Goal: Task Accomplishment & Management: Manage account settings

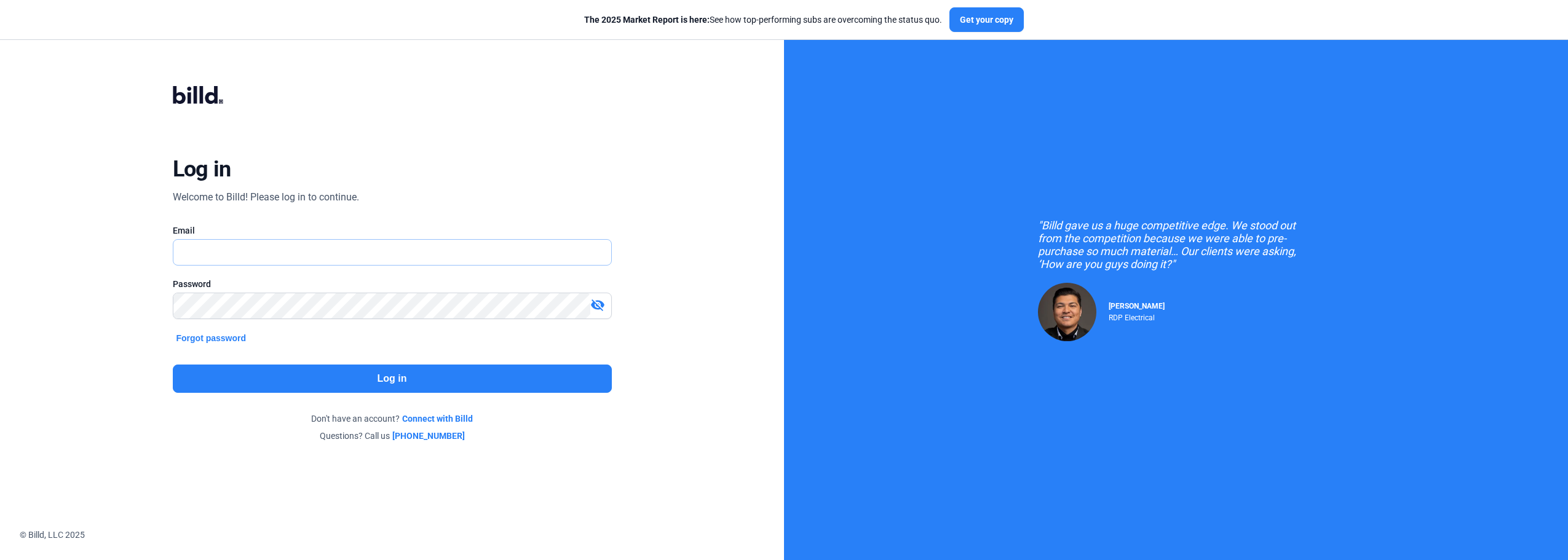
click at [252, 245] on input "text" at bounding box center [392, 252] width 438 height 25
type input "[DOMAIN_NAME][EMAIL_ADDRESS][DOMAIN_NAME]"
click at [263, 254] on input "[DOMAIN_NAME][EMAIL_ADDRESS][DOMAIN_NAME]" at bounding box center [392, 252] width 438 height 25
click at [520, 391] on button "Log in" at bounding box center [392, 378] width 439 height 28
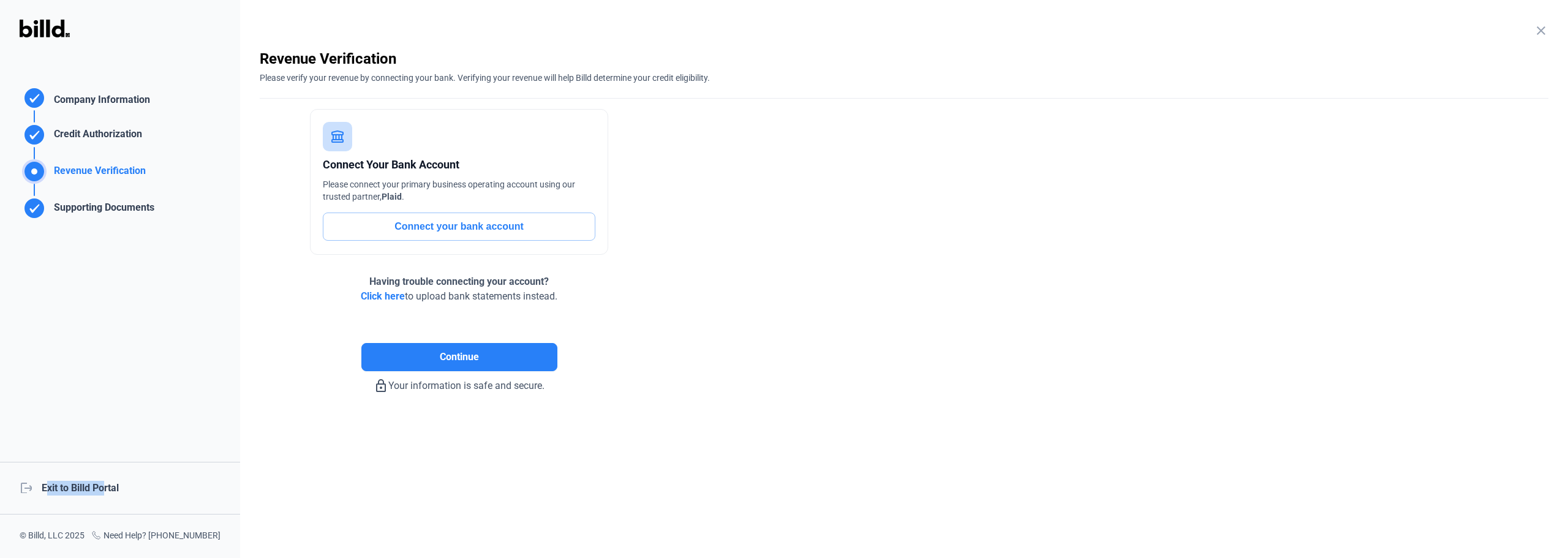
click at [102, 482] on div "logout Exit to Billd Portal" at bounding box center [120, 488] width 240 height 53
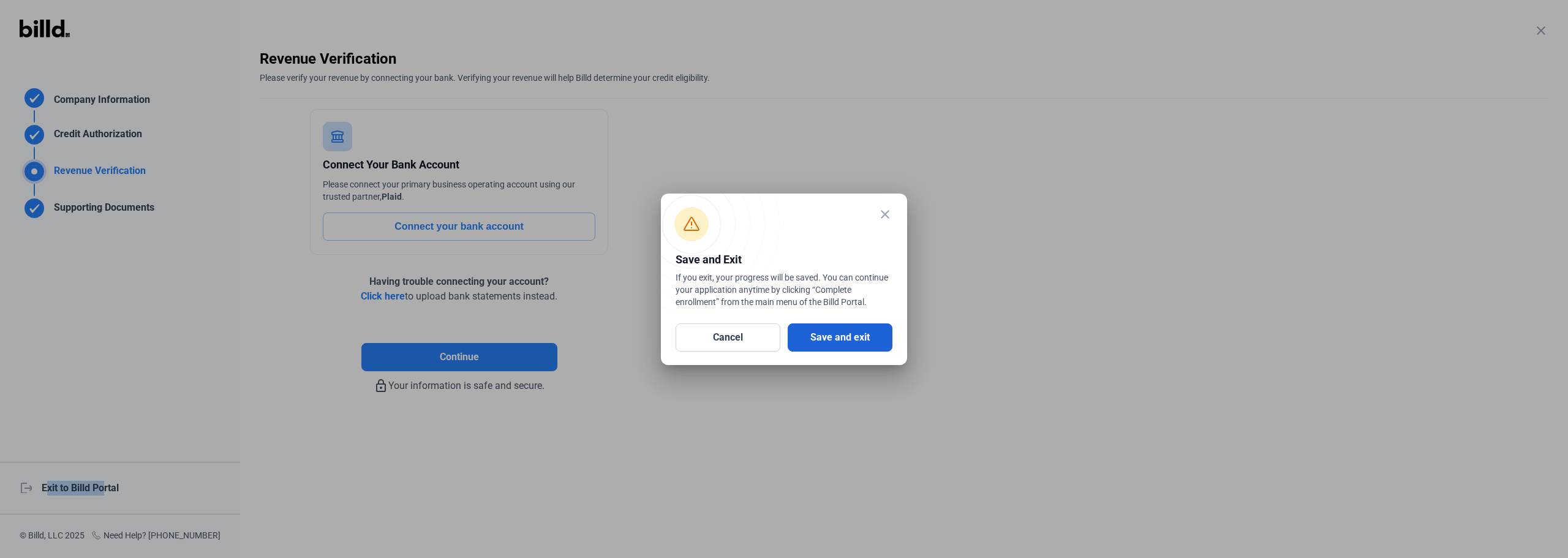
click at [821, 338] on button "Save and exit" at bounding box center [840, 337] width 105 height 28
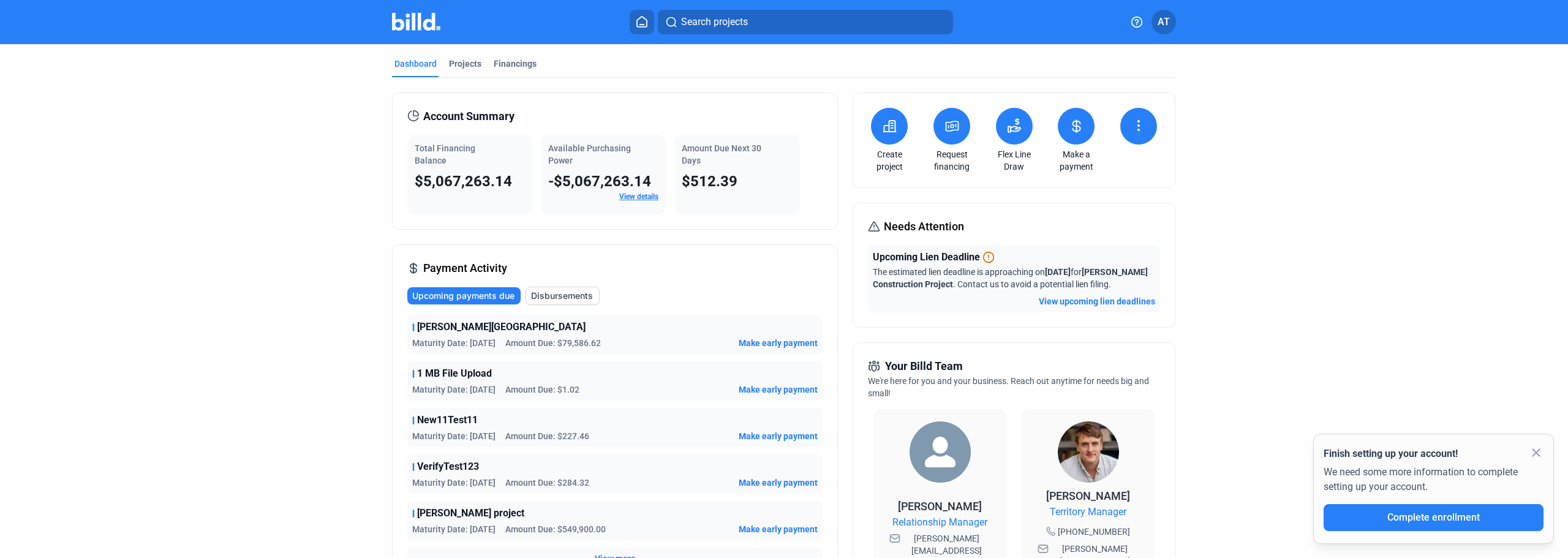
click at [276, 202] on dashboard "Dashboard Projects Financings Account Summary Total Financing Balance $5,067,26…" at bounding box center [784, 456] width 1412 height 825
click at [463, 67] on div "Projects" at bounding box center [465, 63] width 33 height 12
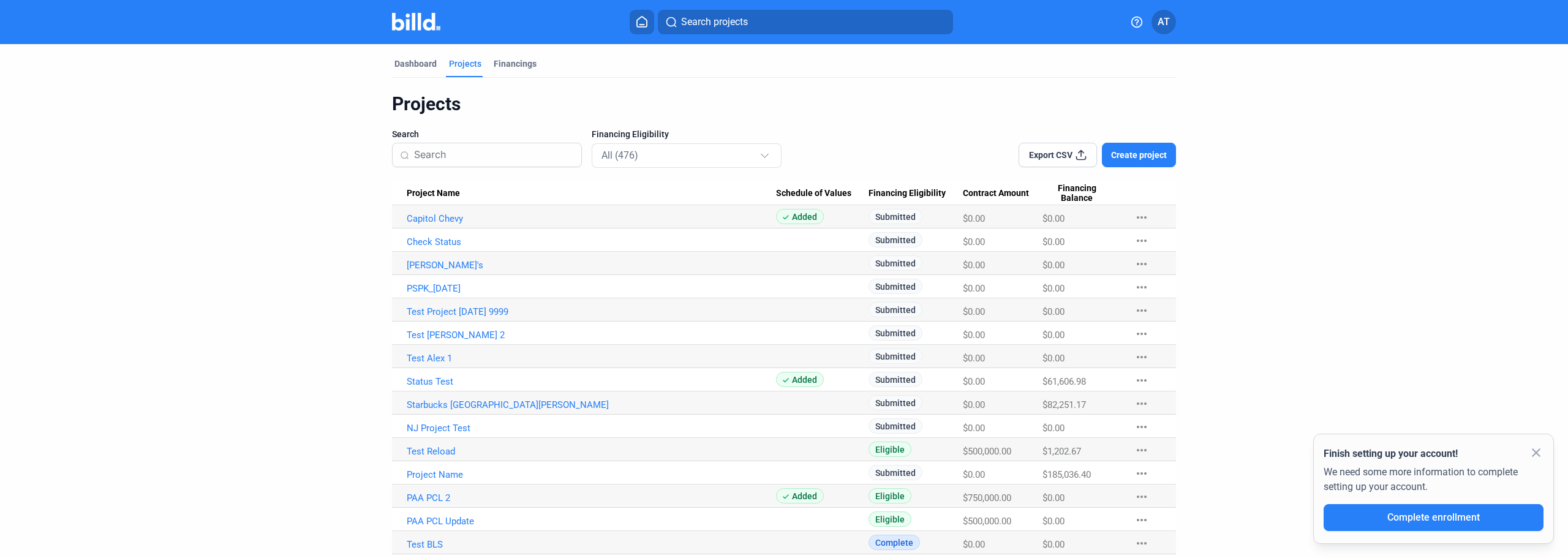
click at [553, 113] on div "Projects" at bounding box center [784, 104] width 784 height 23
click at [423, 382] on link "Status Test" at bounding box center [591, 382] width 369 height 11
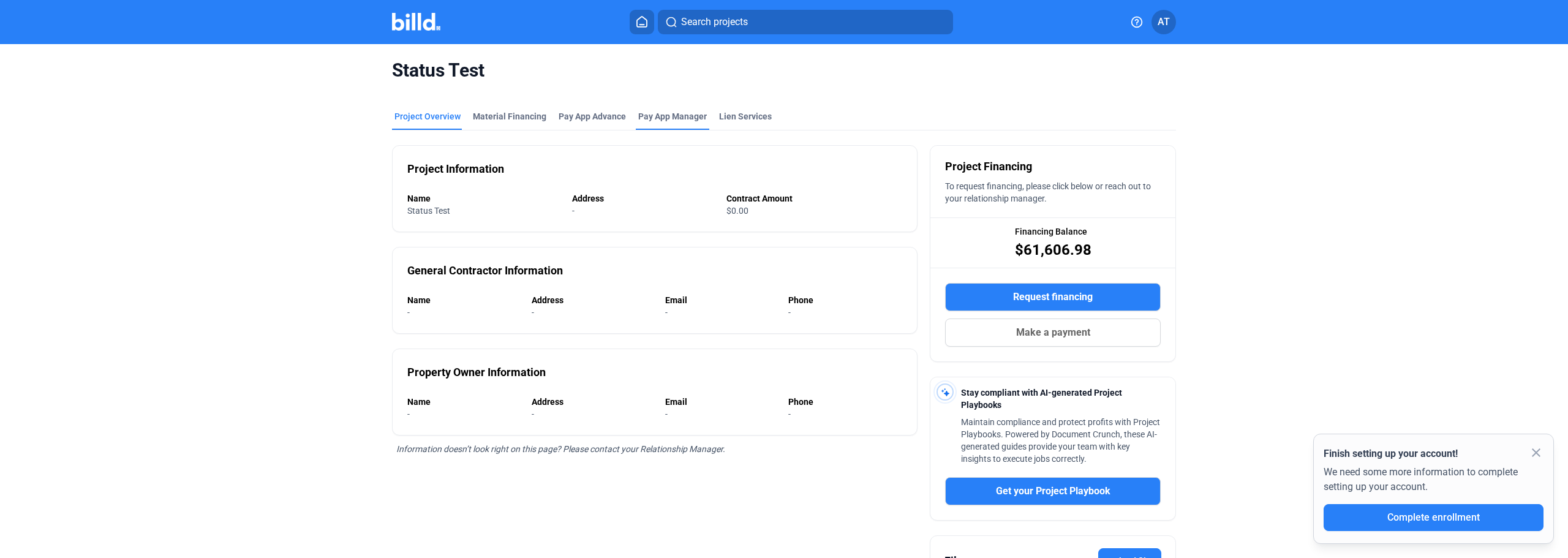
click at [673, 121] on span "Pay App Manager" at bounding box center [673, 116] width 69 height 12
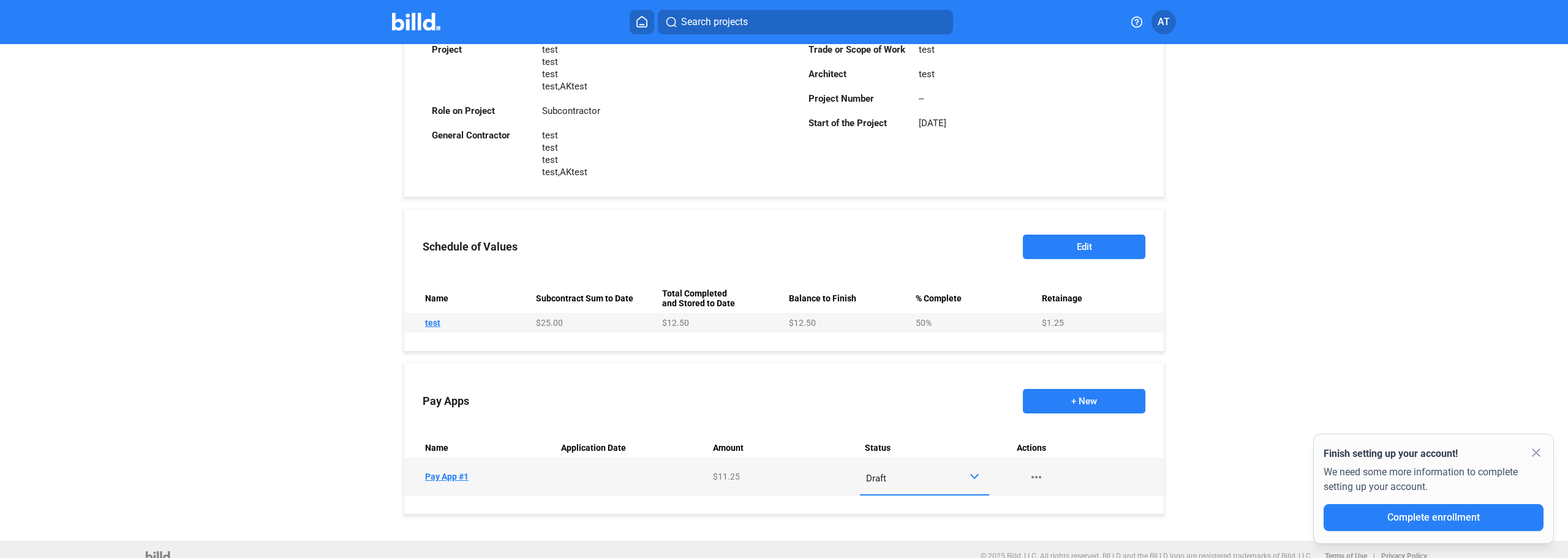
scroll to position [350, 0]
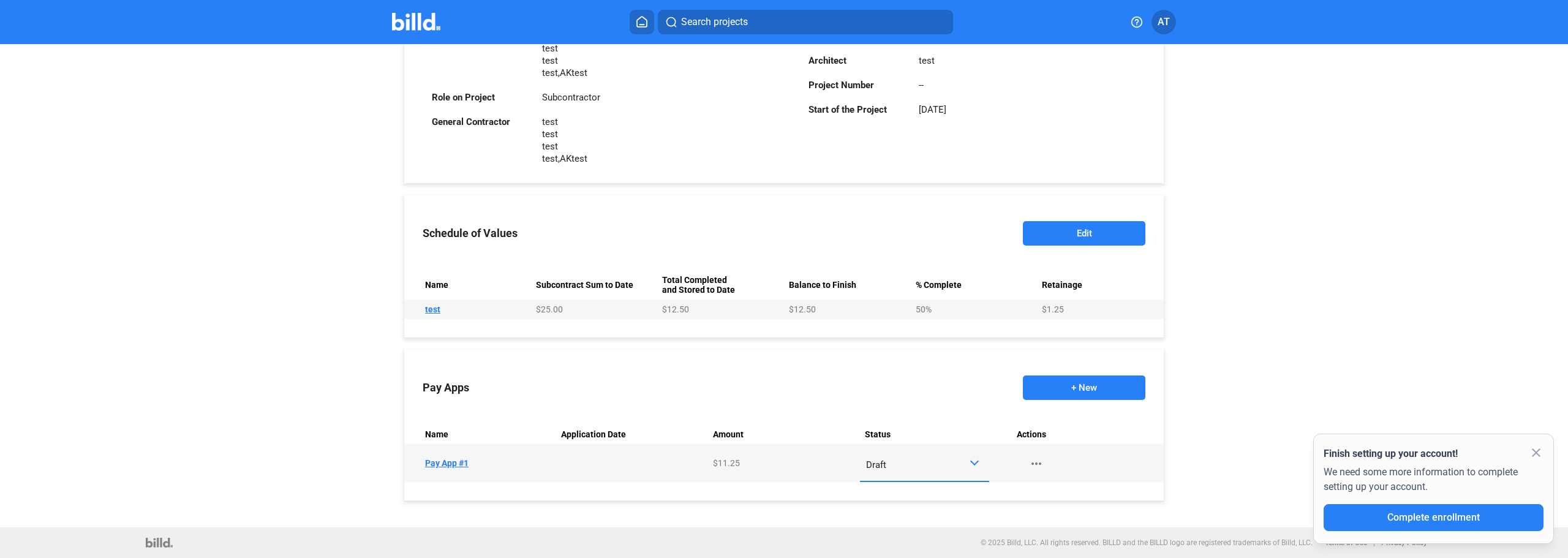
click at [1106, 397] on button "+ New" at bounding box center [1084, 388] width 122 height 25
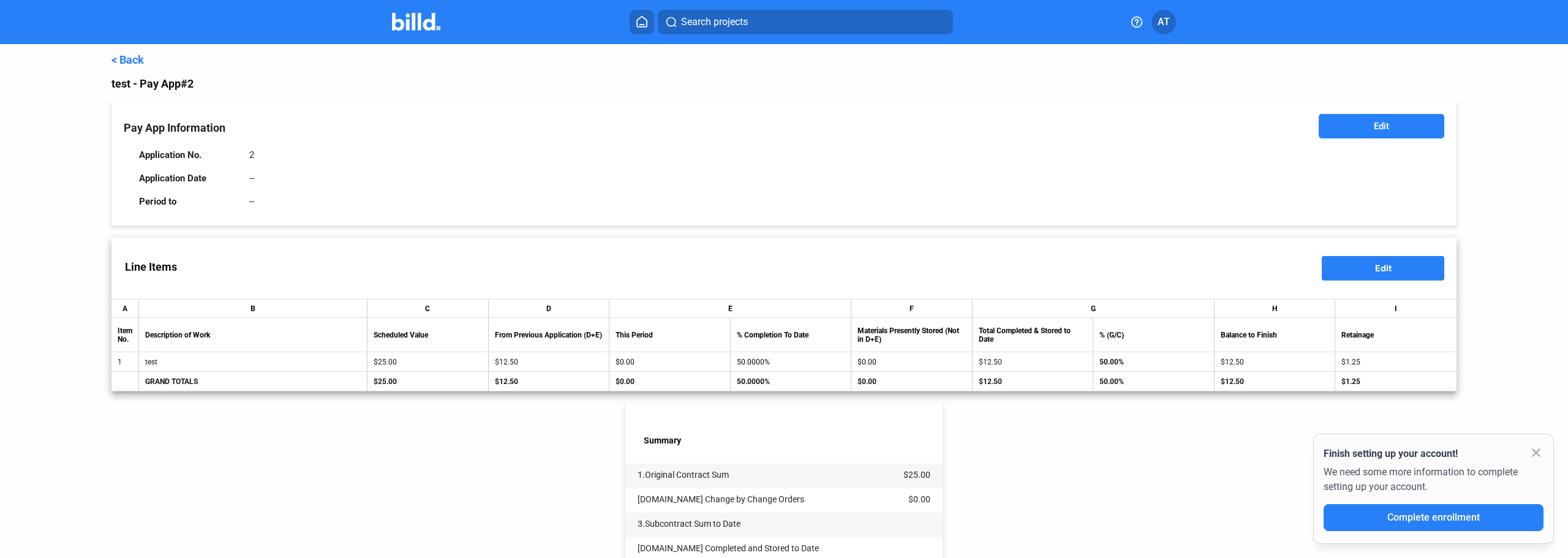
click at [1357, 270] on button "Edit" at bounding box center [1383, 268] width 122 height 25
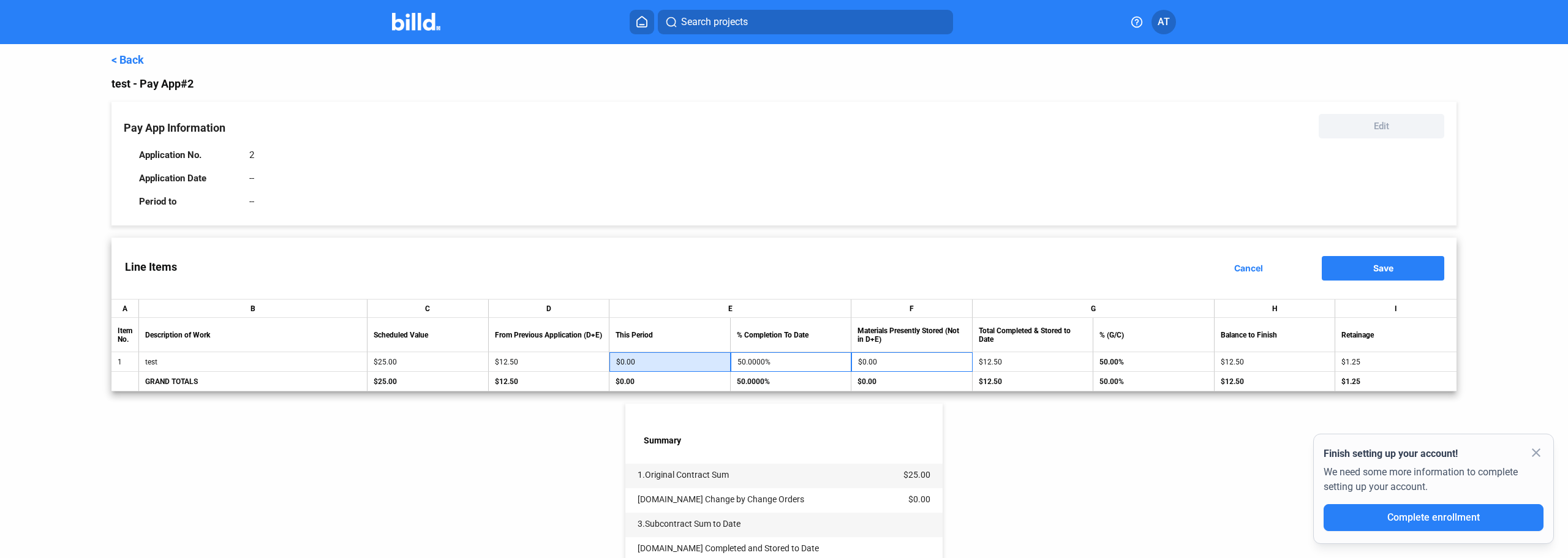
click at [625, 364] on input "$0.00" at bounding box center [670, 362] width 108 height 18
type input "2"
type input "58.0000%"
click at [652, 368] on input "2" at bounding box center [670, 362] width 108 height 18
click at [643, 363] on input "2" at bounding box center [670, 362] width 108 height 18
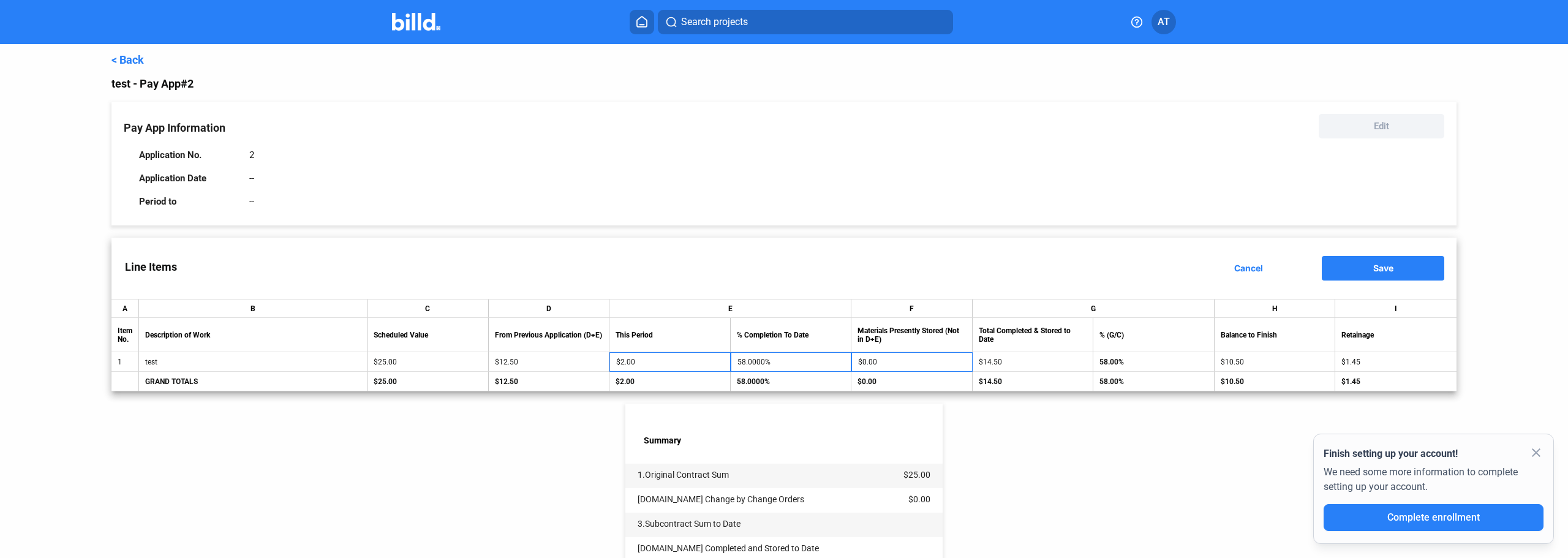
click at [639, 359] on input "$2.00" at bounding box center [670, 362] width 108 height 18
click at [625, 367] on input "$2.00" at bounding box center [670, 362] width 108 height 18
type input "2.200"
type input "58.8000%"
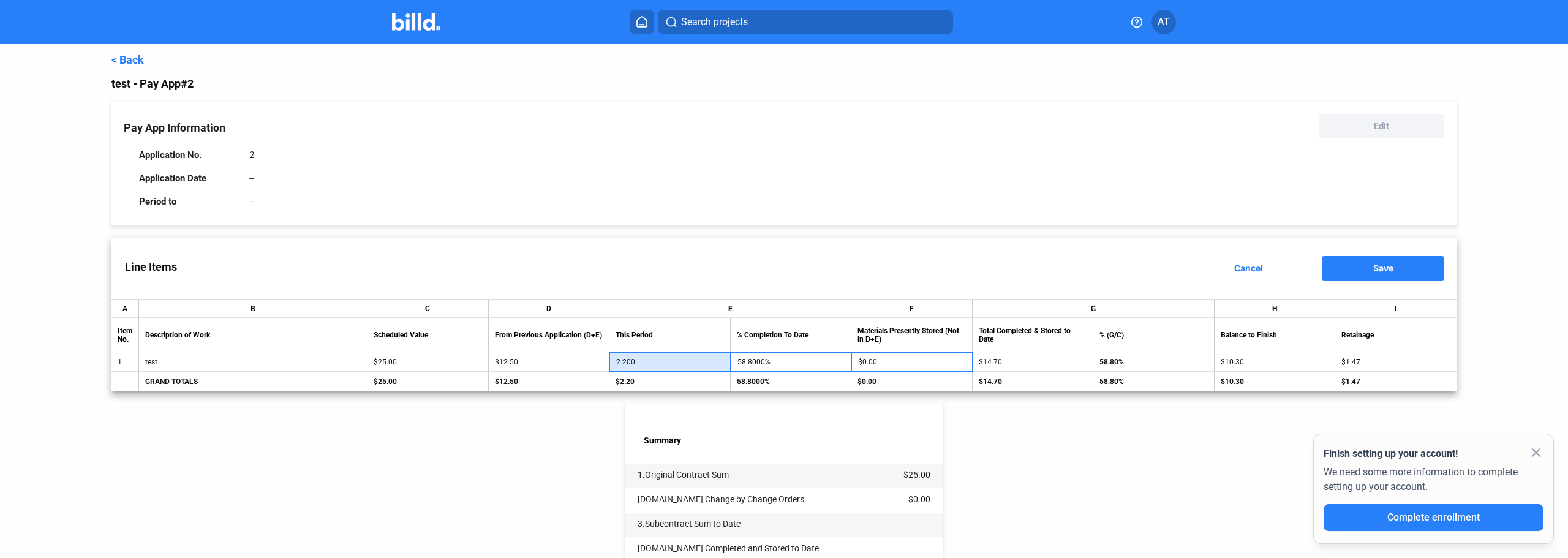
type input "2.2030"
type input "58.8120%"
type input "2.203120"
type input "58.8125%"
click at [667, 431] on div "Summary" at bounding box center [784, 427] width 318 height 47
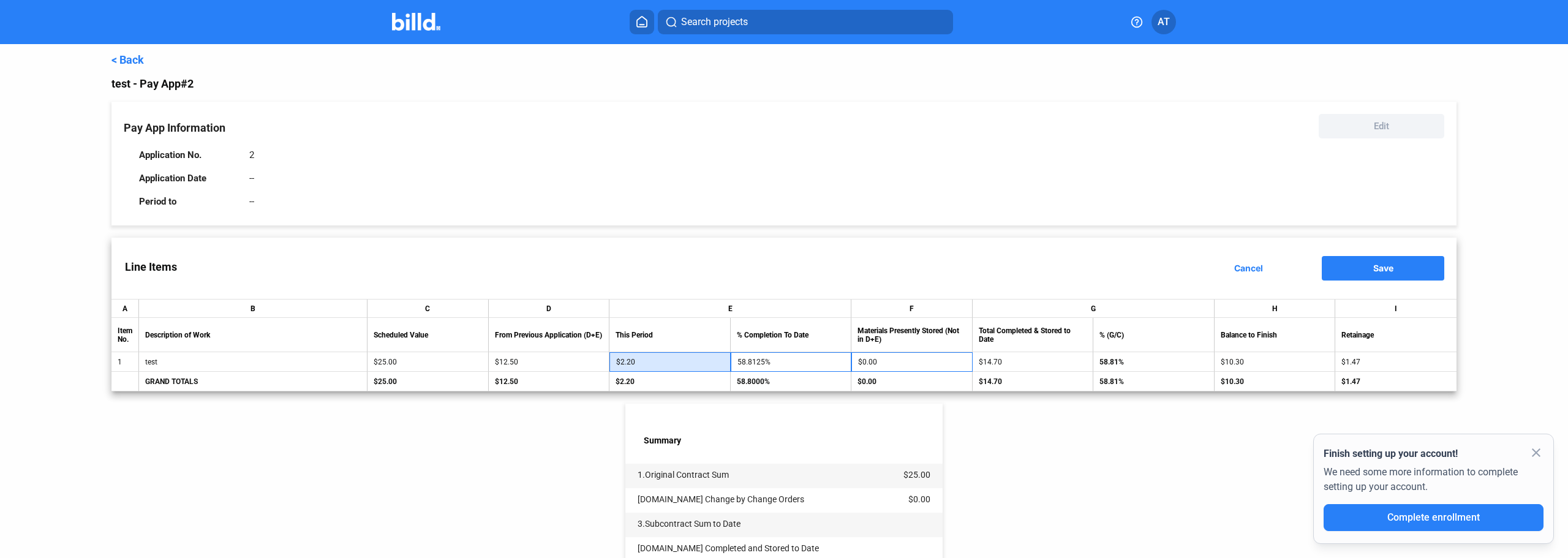
click at [639, 364] on input "$2.20" at bounding box center [670, 362] width 108 height 18
type input "2.202"
type input "58.8080%"
type input "2.2023"
type input "58.8092%"
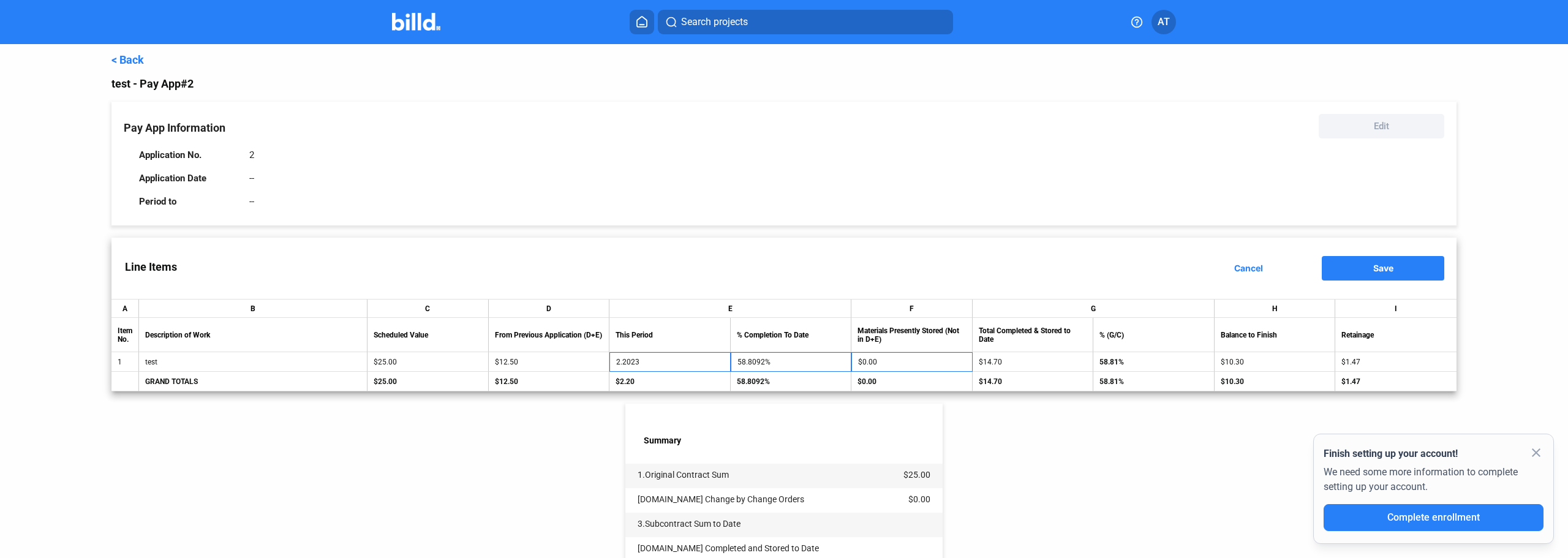
type input "$2.20"
click at [748, 435] on div "Summary" at bounding box center [784, 427] width 318 height 47
click at [1389, 277] on button "Save" at bounding box center [1383, 268] width 122 height 25
click at [1538, 452] on mat-icon "close" at bounding box center [1537, 452] width 15 height 15
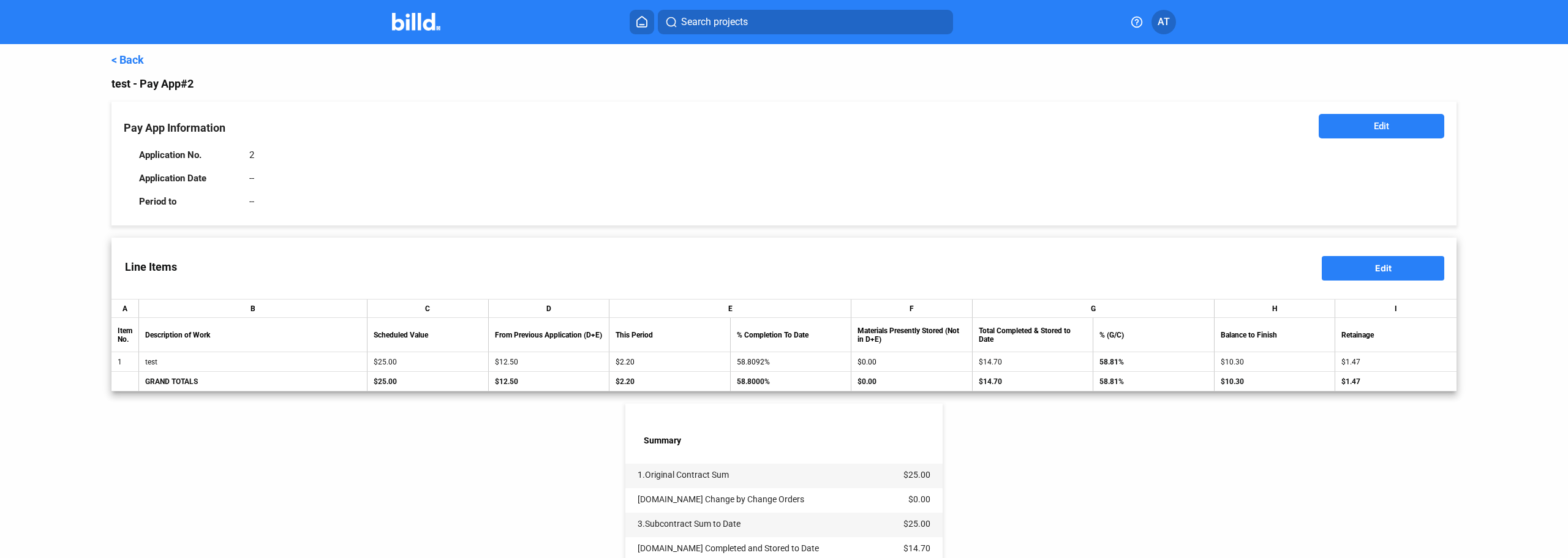
click at [1166, 462] on div "< Back test - Pay App #2 Pay App Information Edit Application No. 2 Application…" at bounding box center [784, 434] width 1345 height 779
click at [128, 60] on link "< Back" at bounding box center [128, 59] width 33 height 13
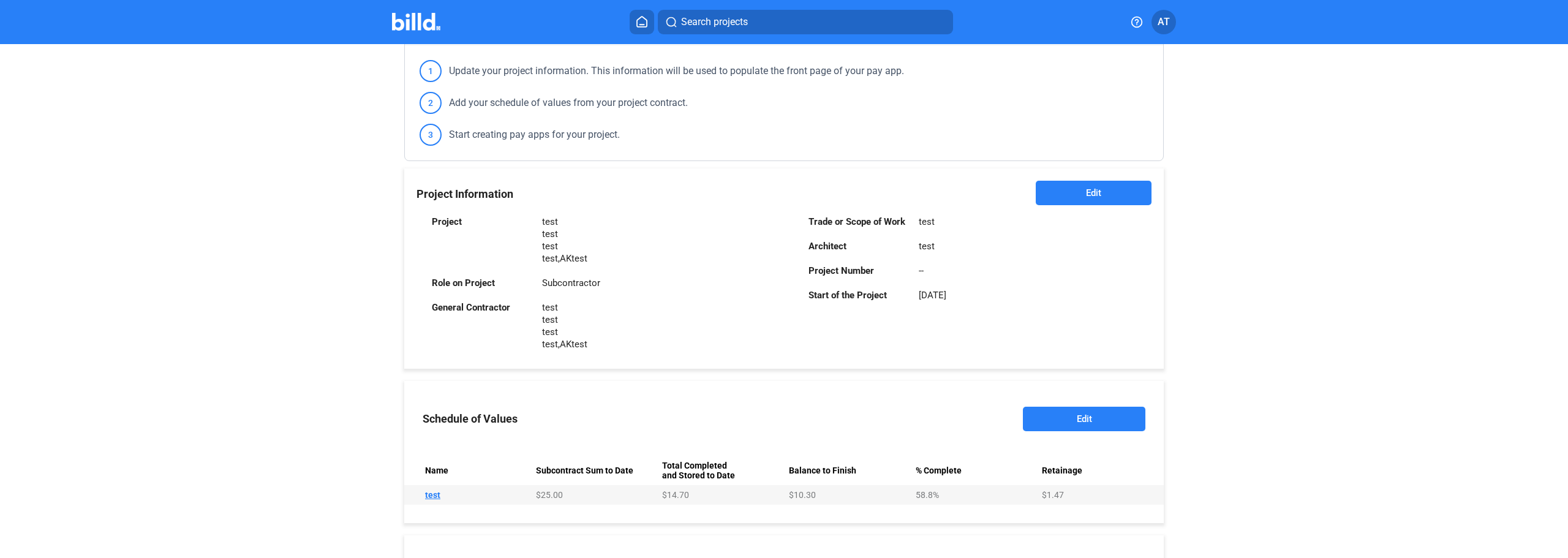
scroll to position [388, 0]
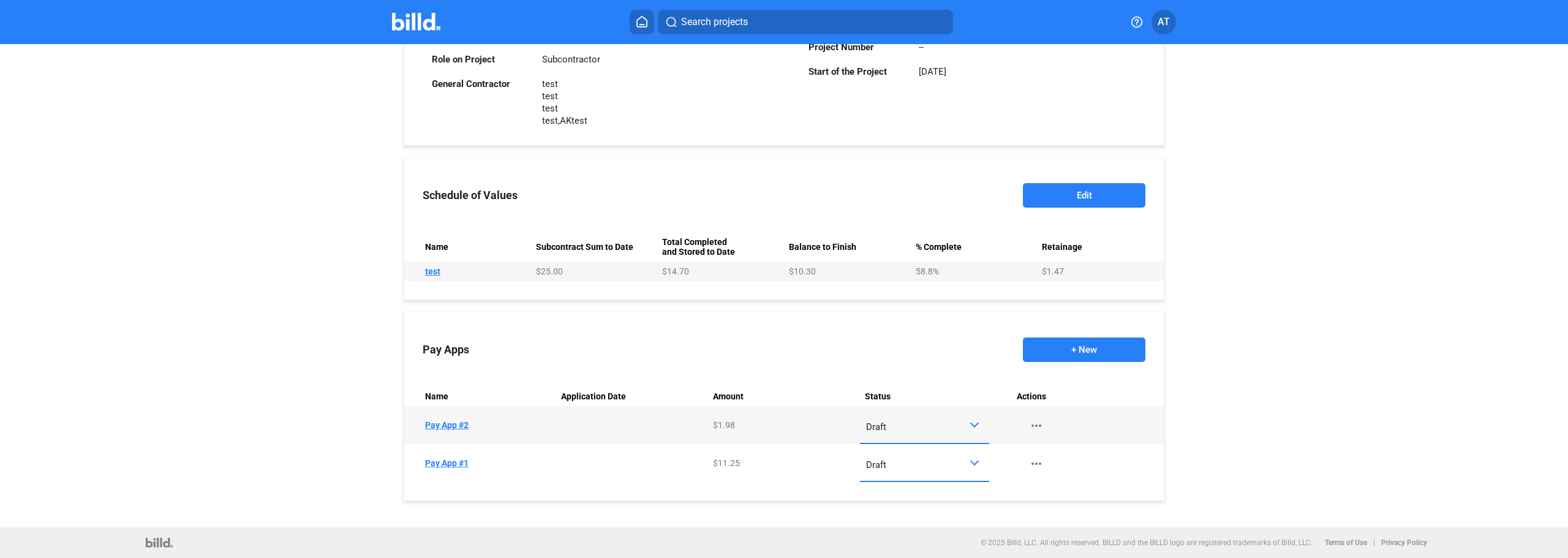
click at [463, 428] on td "Name Pay App #2" at bounding box center [480, 424] width 152 height 38
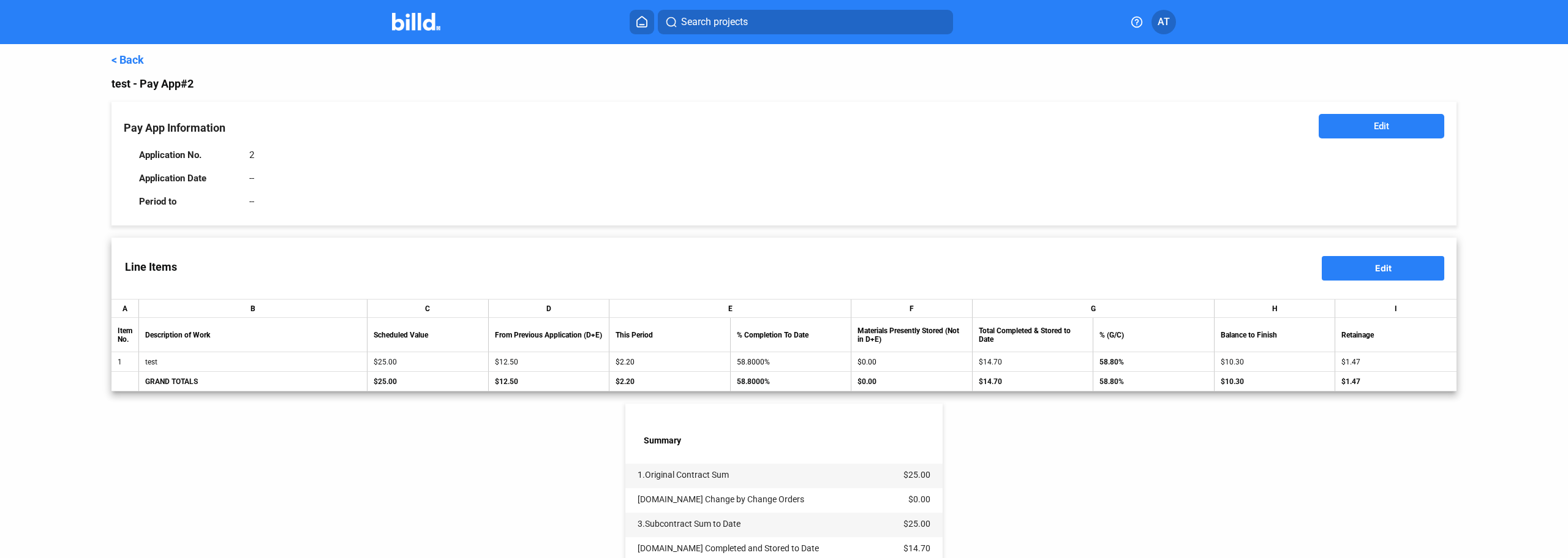
click at [762, 152] on div "Application No. 2" at bounding box center [469, 154] width 661 height 23
click at [139, 67] on div "< Back test - Pay App #2 Pay App Information Edit Application No. 2 Application…" at bounding box center [784, 434] width 1345 height 779
click at [778, 215] on div "Pay App Information Edit Application No. 2 Application Date -- Period to --" at bounding box center [784, 163] width 1345 height 124
click at [148, 59] on div "< Back" at bounding box center [784, 59] width 1345 height 13
click at [134, 60] on link "< Back" at bounding box center [128, 59] width 33 height 13
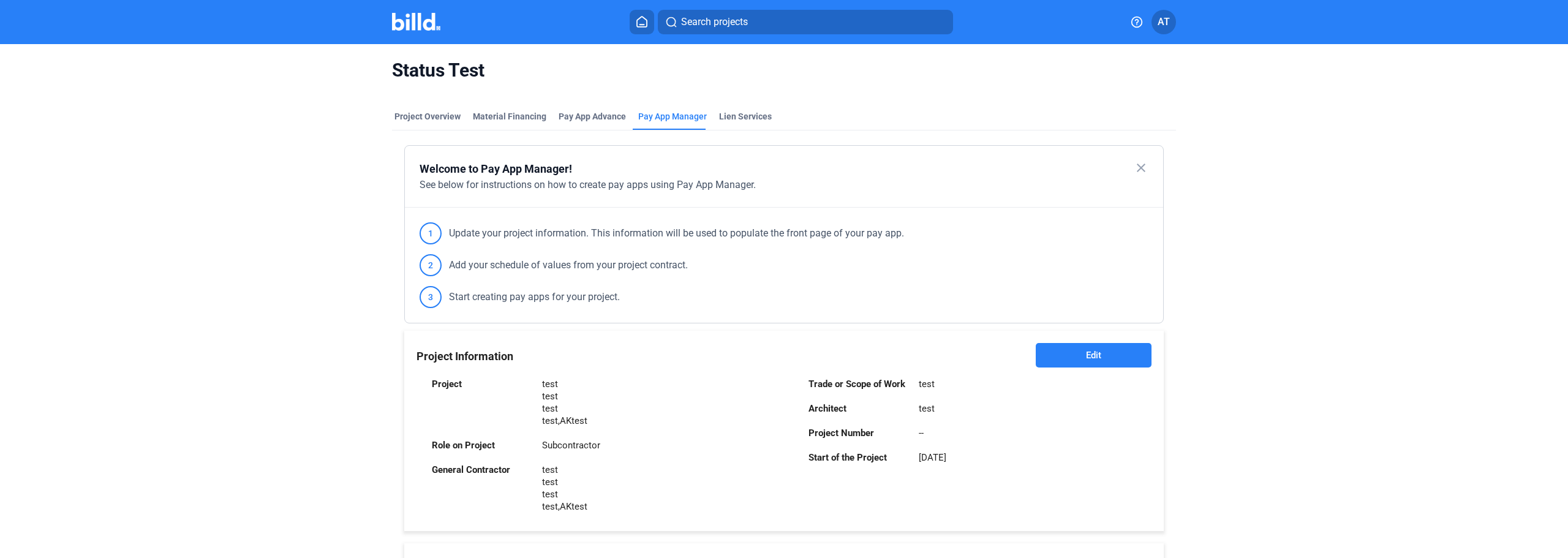
click at [421, 37] on mat-toolbar "Search projects AT" at bounding box center [784, 22] width 1568 height 44
